Goal: Task Accomplishment & Management: Complete application form

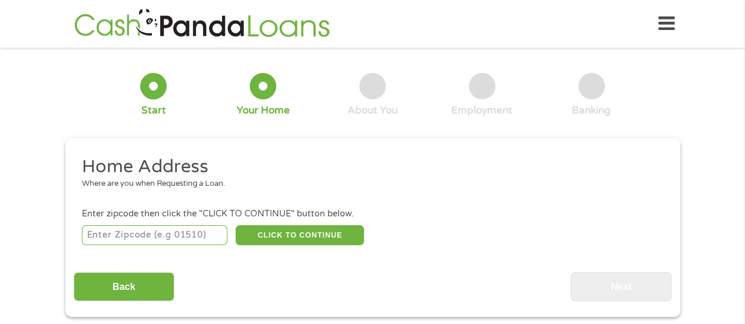
click at [161, 244] on input "number" at bounding box center [154, 235] width 145 height 20
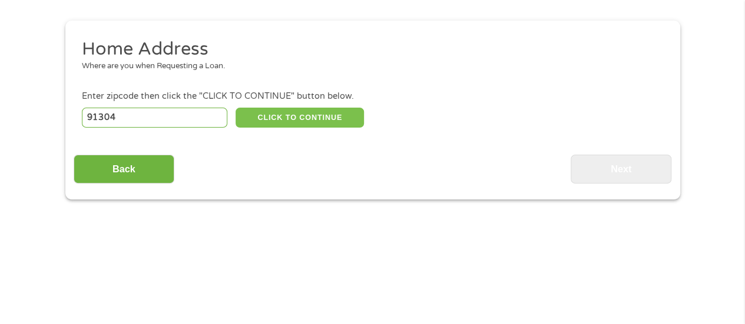
type input "91304"
click at [297, 114] on button "CLICK TO CONTINUE" at bounding box center [299, 118] width 128 height 20
type input "91304"
type input "[GEOGRAPHIC_DATA]"
select select "[US_STATE]"
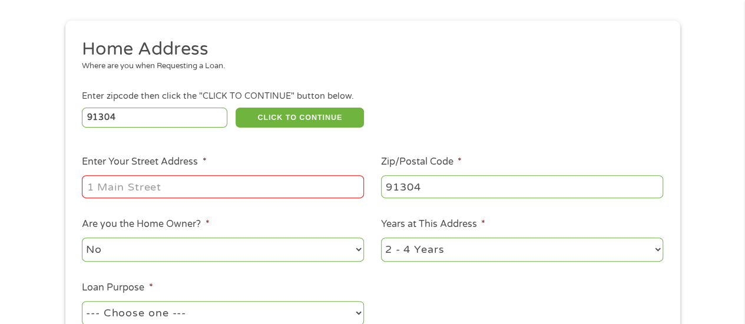
click at [140, 182] on input "Enter Your Street Address *" at bounding box center [223, 186] width 282 height 22
type input "[STREET_ADDRESS]"
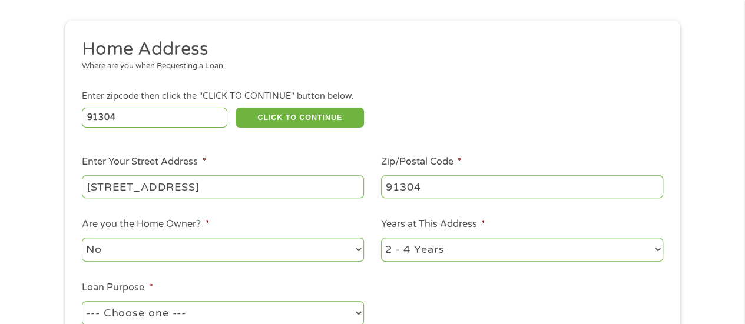
scroll to position [177, 0]
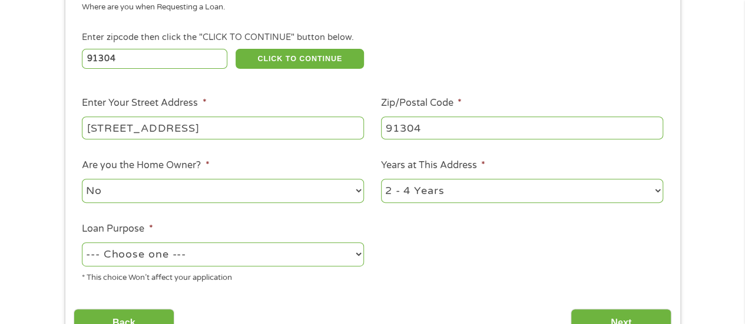
click at [658, 190] on select "1 Year or less 1 - 2 Years 2 - 4 Years Over 4 Years" at bounding box center [522, 191] width 282 height 24
select select "60months"
click at [381, 180] on select "1 Year or less 1 - 2 Years 2 - 4 Years Over 4 Years" at bounding box center [522, 191] width 282 height 24
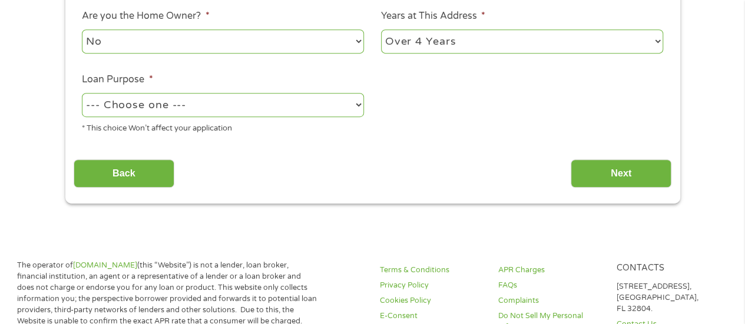
scroll to position [353, 0]
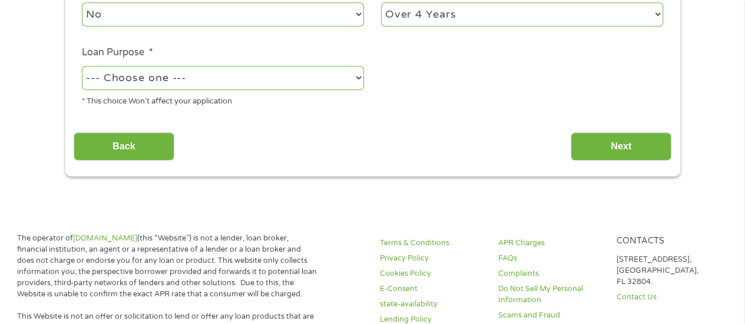
click at [284, 82] on select "--- Choose one --- Pay Bills Debt Consolidation Home Improvement Major Purchase…" at bounding box center [223, 78] width 282 height 24
select select "shorttermcash"
click at [82, 67] on select "--- Choose one --- Pay Bills Debt Consolidation Home Improvement Major Purchase…" at bounding box center [223, 78] width 282 height 24
click at [605, 137] on input "Next" at bounding box center [620, 146] width 101 height 29
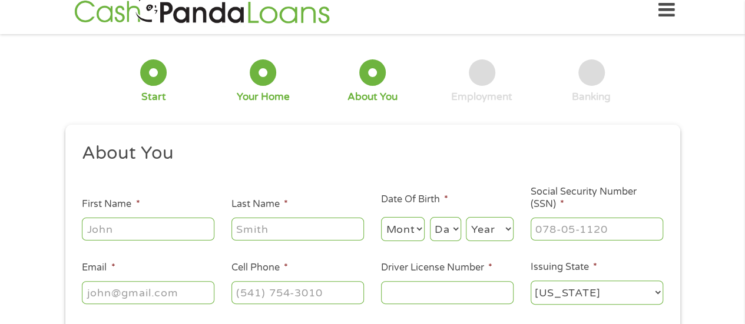
scroll to position [0, 0]
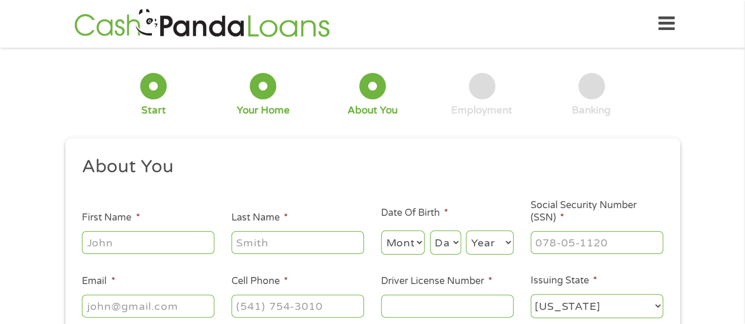
click at [164, 253] on input "First Name *" at bounding box center [148, 242] width 132 height 22
type input "[PERSON_NAME]"
type input "[EMAIL_ADDRESS][DOMAIN_NAME]"
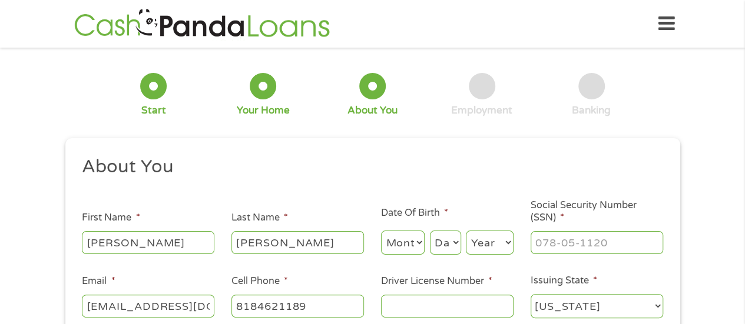
type input "[PHONE_NUMBER]"
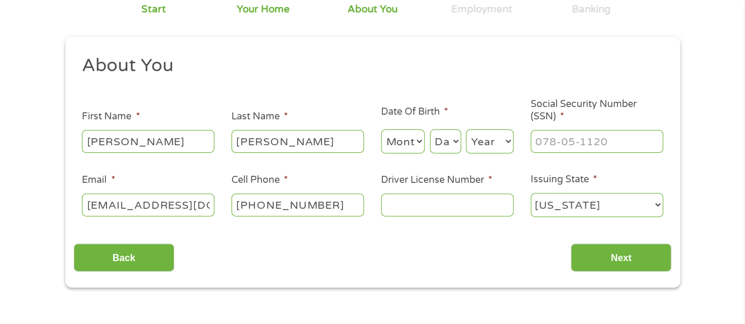
scroll to position [118, 0]
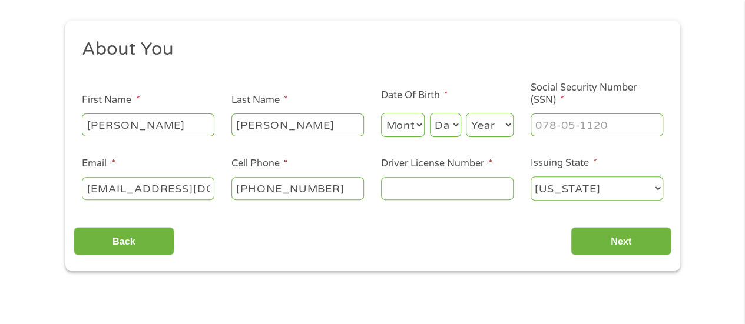
click at [405, 118] on select "Month 1 2 3 4 5 6 7 8 9 10 11 12" at bounding box center [403, 125] width 44 height 24
select select "1"
click at [381, 114] on select "Month 1 2 3 4 5 6 7 8 9 10 11 12" at bounding box center [403, 125] width 44 height 24
click at [444, 130] on select "Day 1 2 3 4 5 6 7 8 9 10 11 12 13 14 15 16 17 18 19 20 21 22 23 24 25 26 27 28 …" at bounding box center [445, 125] width 31 height 24
select select "17"
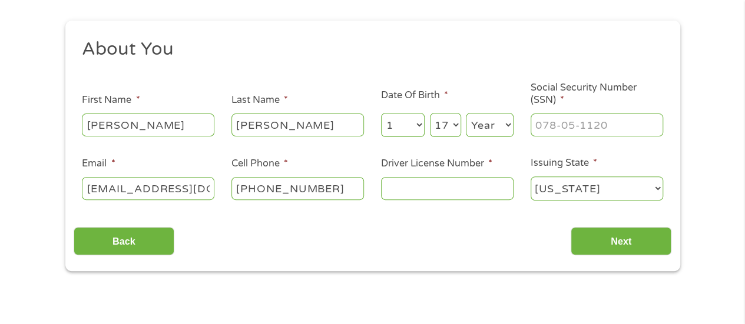
click at [430, 114] on select "Day 1 2 3 4 5 6 7 8 9 10 11 12 13 14 15 16 17 18 19 20 21 22 23 24 25 26 27 28 …" at bounding box center [445, 125] width 31 height 24
click at [494, 125] on select "Year [DATE] 2006 2005 2004 2003 2002 2001 2000 1999 1998 1997 1996 1995 1994 19…" at bounding box center [490, 125] width 48 height 24
select select "1971"
click at [466, 114] on select "Year [DATE] 2006 2005 2004 2003 2002 2001 2000 1999 1998 1997 1996 1995 1994 19…" at bounding box center [490, 125] width 48 height 24
click at [550, 121] on input "___-__-____" at bounding box center [596, 125] width 132 height 22
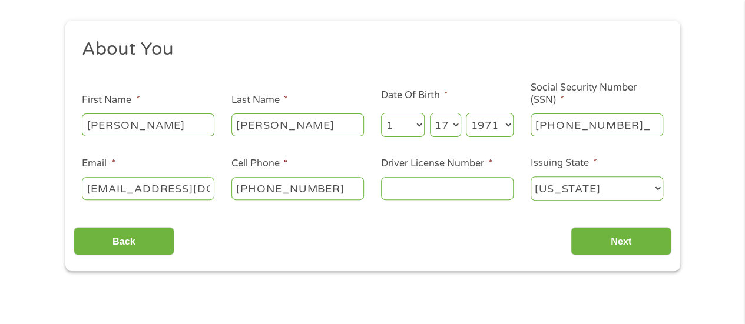
type input "552-93-5141"
click at [443, 194] on input "Driver License Number *" at bounding box center [447, 188] width 132 height 22
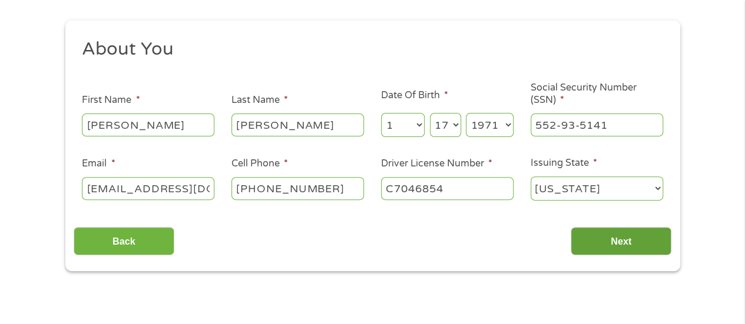
type input "C7046854"
click at [641, 238] on input "Next" at bounding box center [620, 241] width 101 height 29
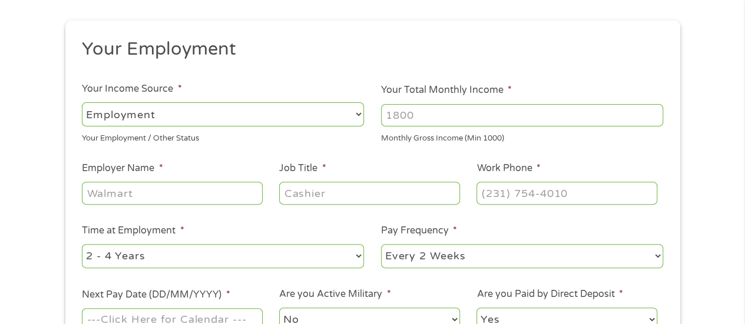
click at [426, 117] on input "Your Total Monthly Income *" at bounding box center [522, 115] width 282 height 22
type input "4300"
click at [167, 194] on input "Employer Name *" at bounding box center [172, 193] width 180 height 22
type input "Medtronic"
type input "Project Coordinator III"
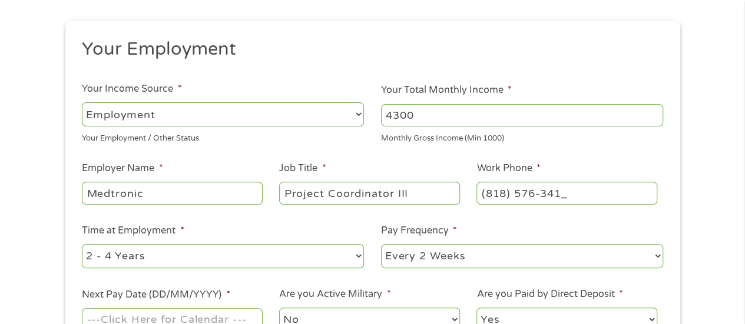
type input "[PHONE_NUMBER]"
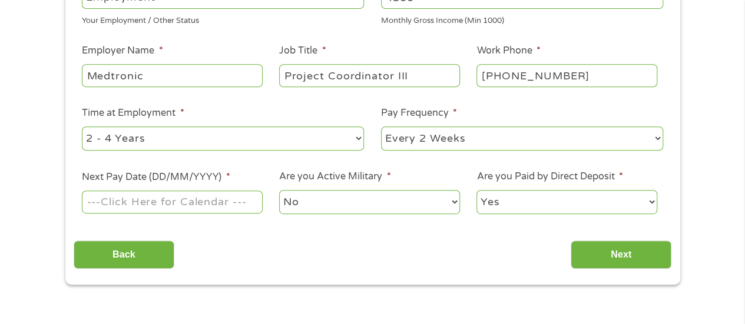
scroll to position [294, 0]
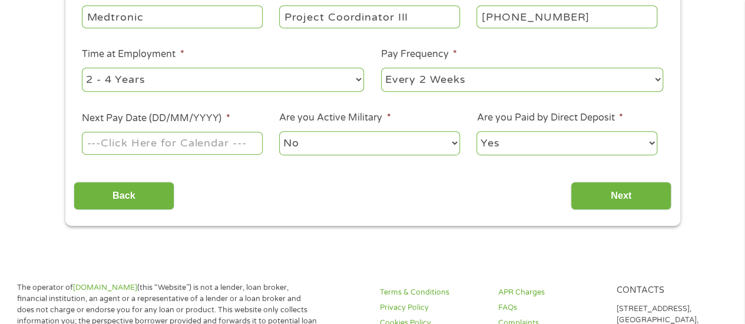
click at [207, 147] on input "Next Pay Date (DD/MM/YYYY) *" at bounding box center [172, 143] width 180 height 22
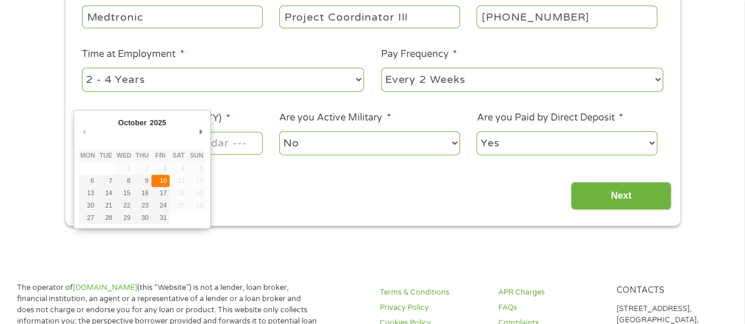
type input "[DATE]"
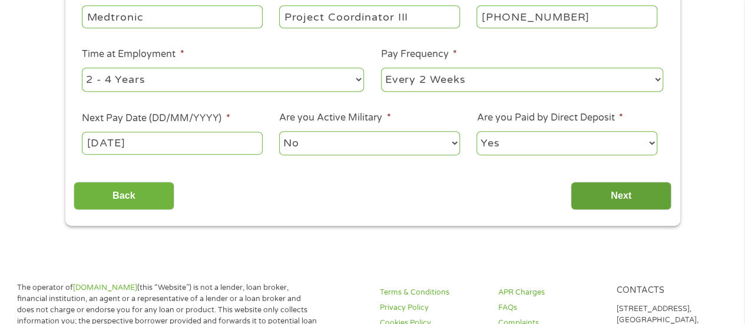
click at [611, 187] on input "Next" at bounding box center [620, 196] width 101 height 29
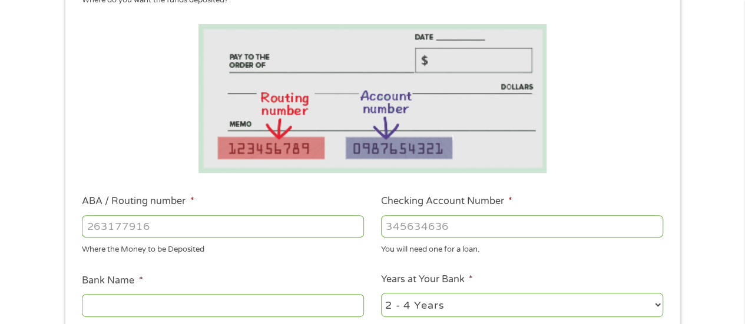
scroll to position [235, 0]
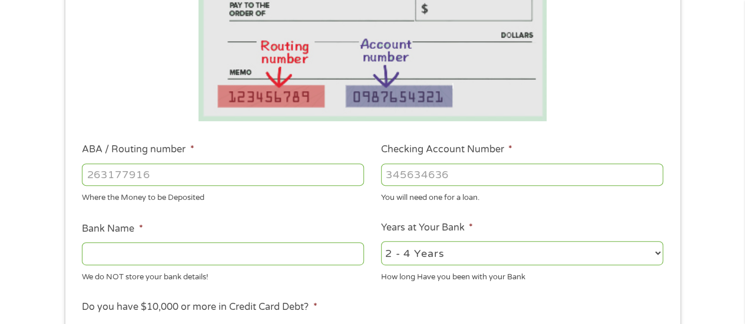
click at [210, 174] on input "ABA / Routing number *" at bounding box center [223, 175] width 282 height 22
type input "322271627"
type input "[PERSON_NAME] [PERSON_NAME] BANK NA"
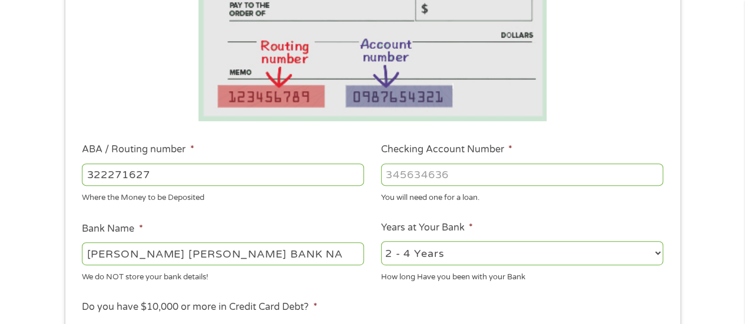
type input "322271627"
click at [414, 171] on input "Checking Account Number *" at bounding box center [522, 175] width 282 height 22
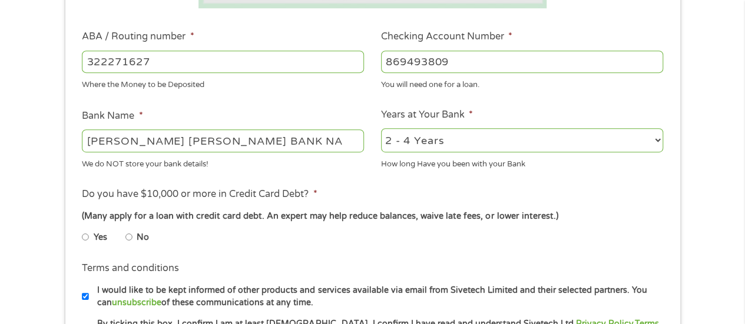
scroll to position [353, 0]
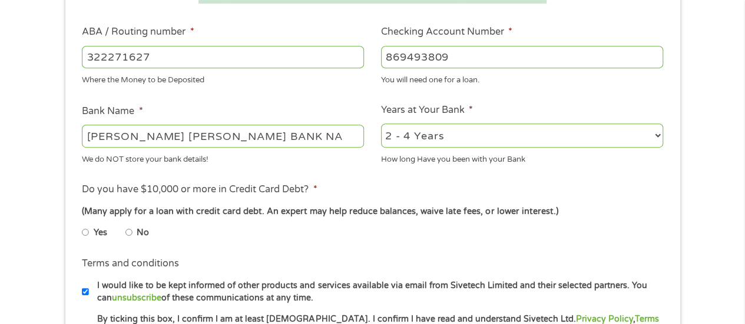
type input "869493809"
click at [652, 137] on select "2 - 4 Years 6 - 12 Months 1 - 2 Years Over 4 Years" at bounding box center [522, 136] width 282 height 24
select select "60months"
click at [381, 124] on select "2 - 4 Years 6 - 12 Months 1 - 2 Years Over 4 Years" at bounding box center [522, 136] width 282 height 24
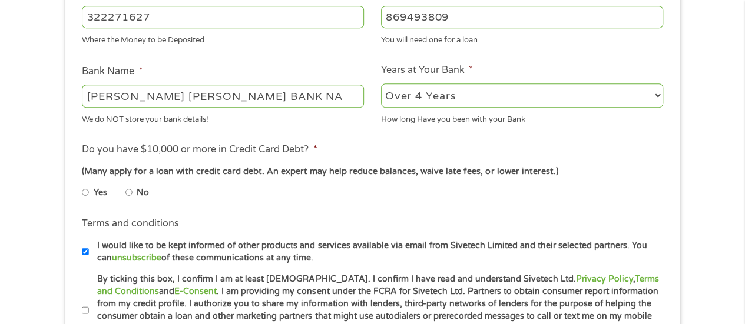
scroll to position [412, 0]
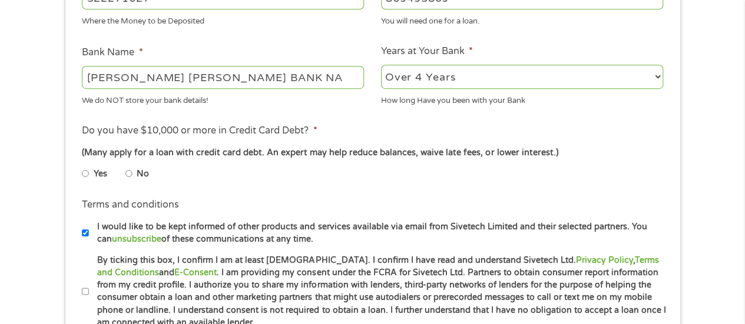
click at [87, 175] on input "Yes" at bounding box center [85, 173] width 7 height 19
radio input "true"
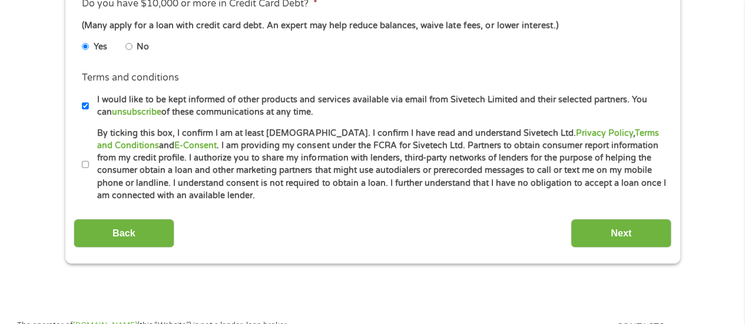
scroll to position [589, 0]
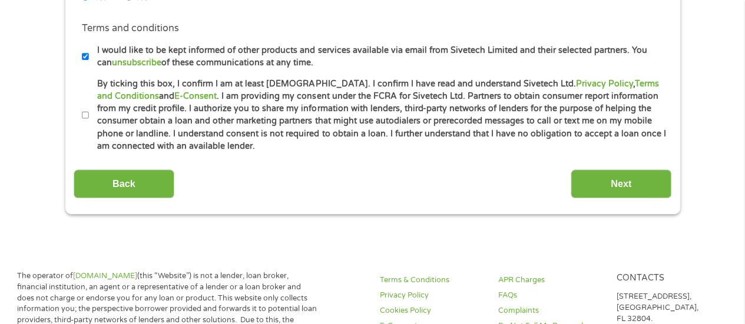
click at [84, 110] on input "By ticking this box, I confirm I am at least [DEMOGRAPHIC_DATA]. I confirm I ha…" at bounding box center [85, 115] width 7 height 19
checkbox input "true"
click at [85, 59] on input "I would like to be kept informed of other products and services available via e…" at bounding box center [85, 56] width 7 height 19
checkbox input "false"
click at [609, 175] on input "Next" at bounding box center [620, 184] width 101 height 29
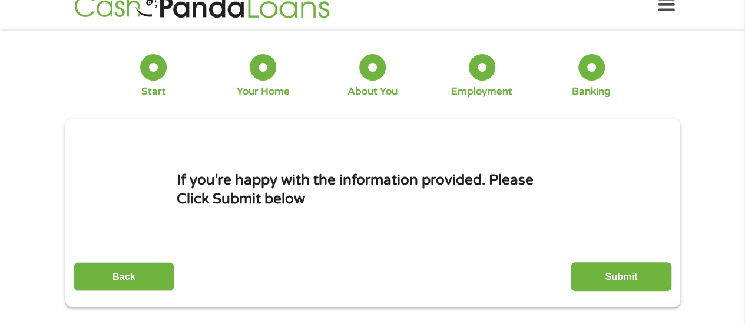
scroll to position [0, 0]
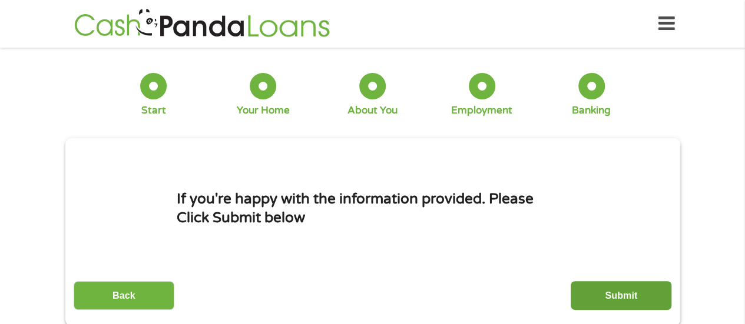
click at [624, 295] on input "Submit" at bounding box center [620, 295] width 101 height 29
